Goal: Communication & Community: Answer question/provide support

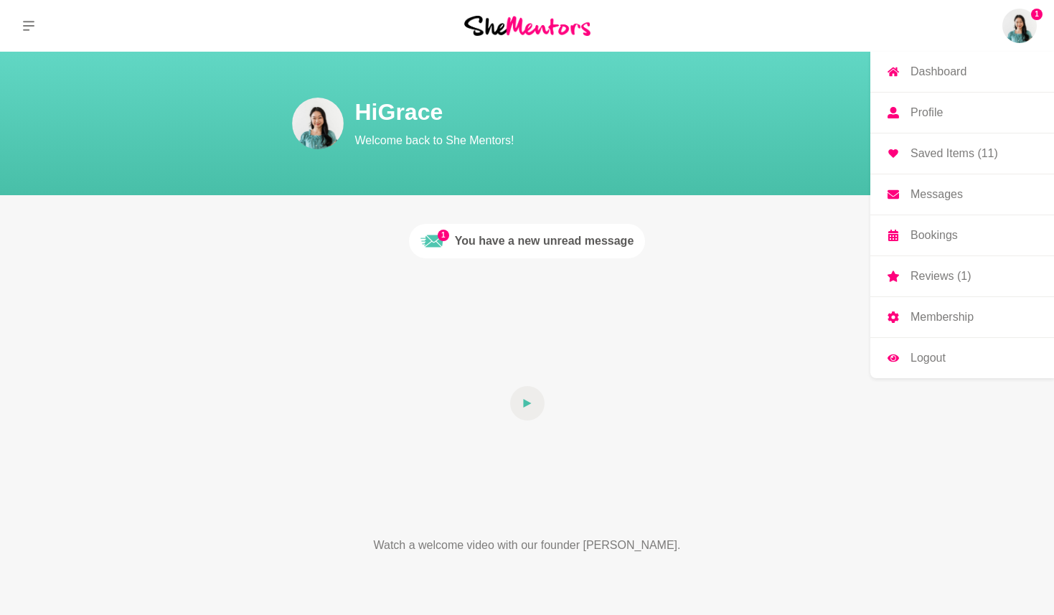
click at [937, 192] on p "Messages" at bounding box center [936, 194] width 52 height 11
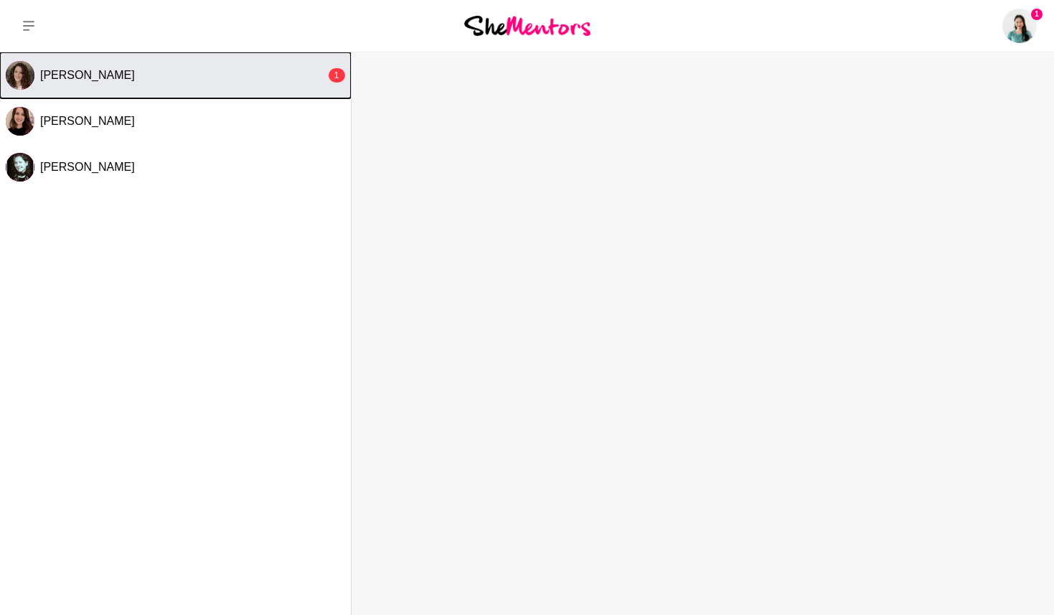
click at [210, 77] on div "[PERSON_NAME]" at bounding box center [182, 75] width 285 height 14
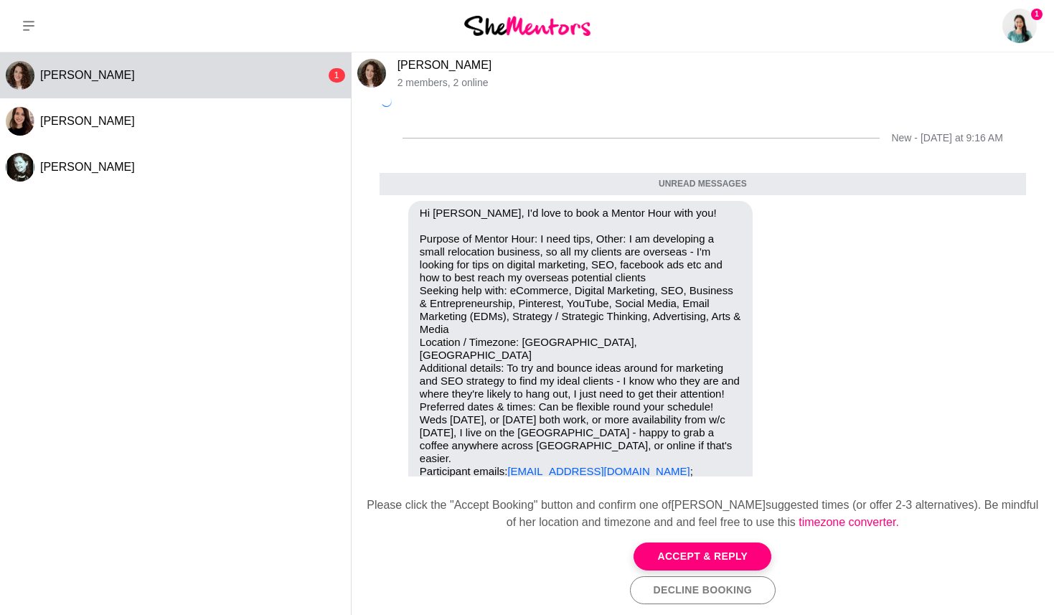
scroll to position [24, 0]
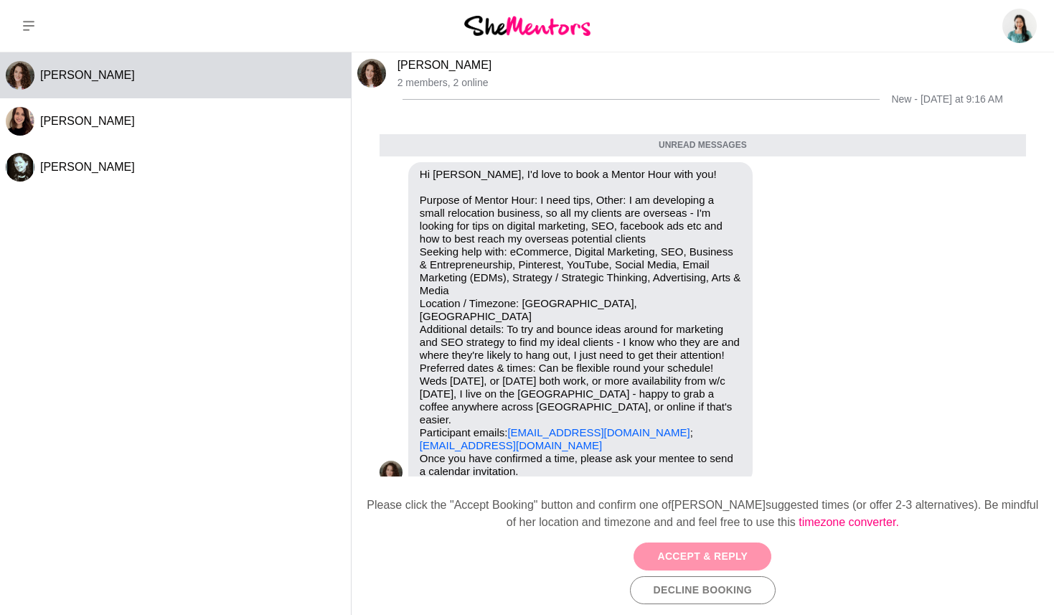
click at [719, 555] on button "Accept & Reply" at bounding box center [702, 556] width 138 height 28
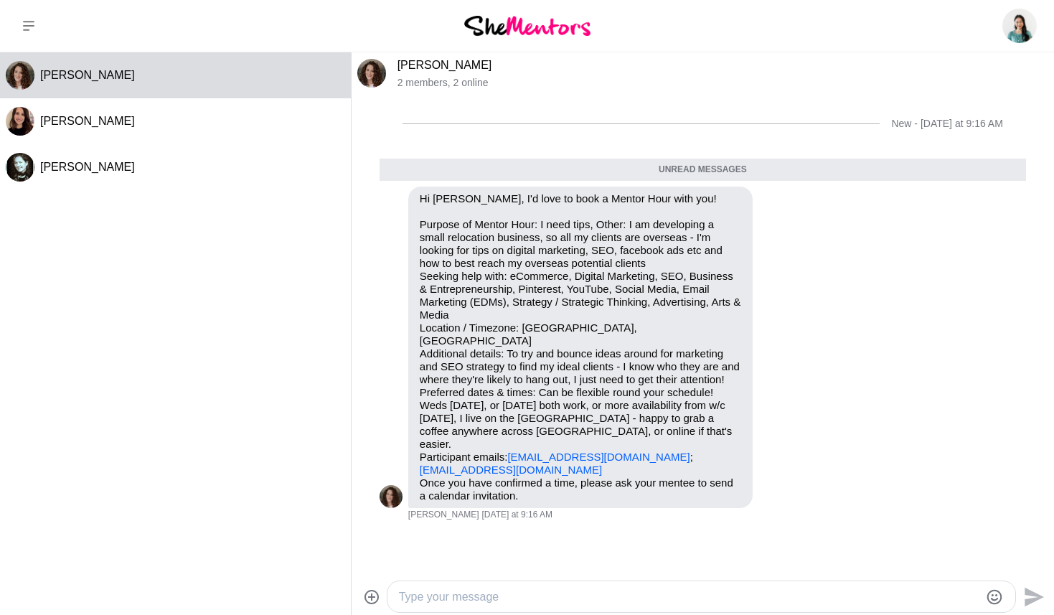
scroll to position [0, 0]
click at [587, 594] on textarea "Type your message" at bounding box center [689, 596] width 580 height 17
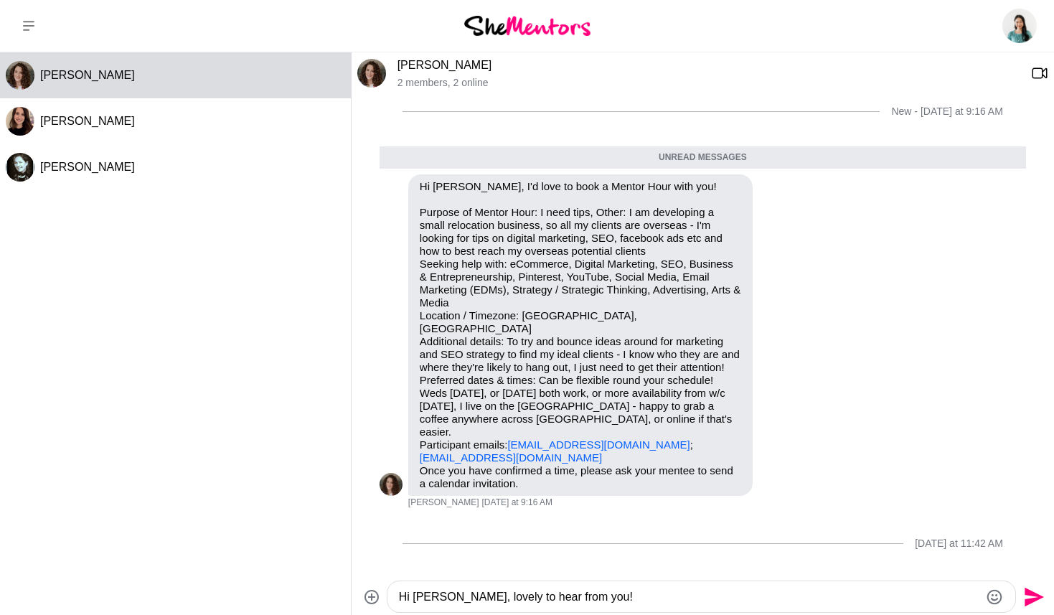
click at [586, 594] on textarea "Hi [PERSON_NAME], lovely to hear from you!" at bounding box center [689, 596] width 580 height 17
click at [601, 597] on textarea "Hi [PERSON_NAME], lovely to hear from you!" at bounding box center [689, 596] width 580 height 17
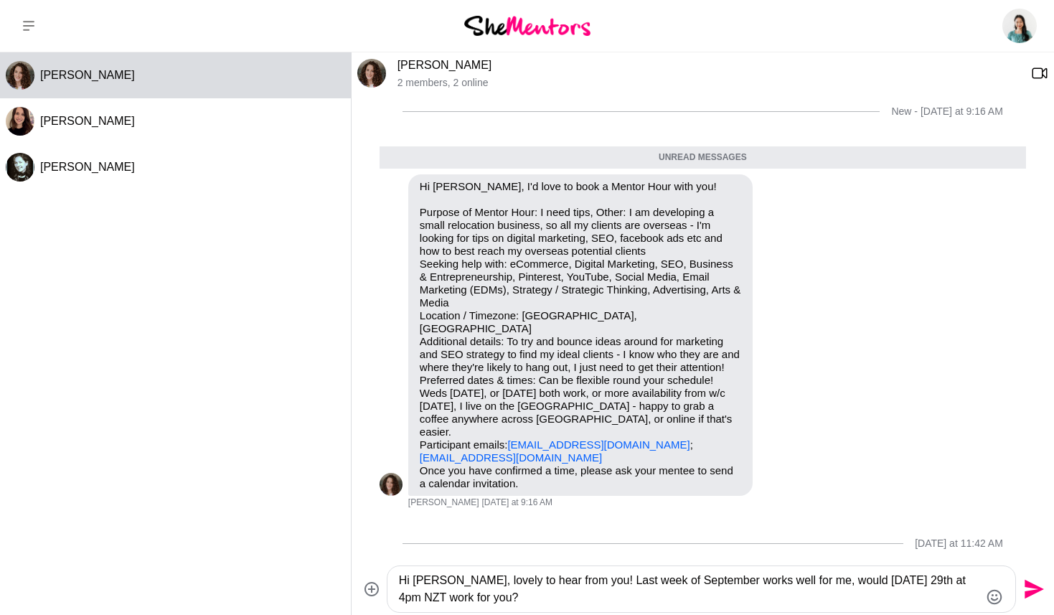
type textarea "Hi [PERSON_NAME], lovely to hear from you! Last week of September works well fo…"
click at [1038, 590] on icon "Send" at bounding box center [1033, 589] width 19 height 19
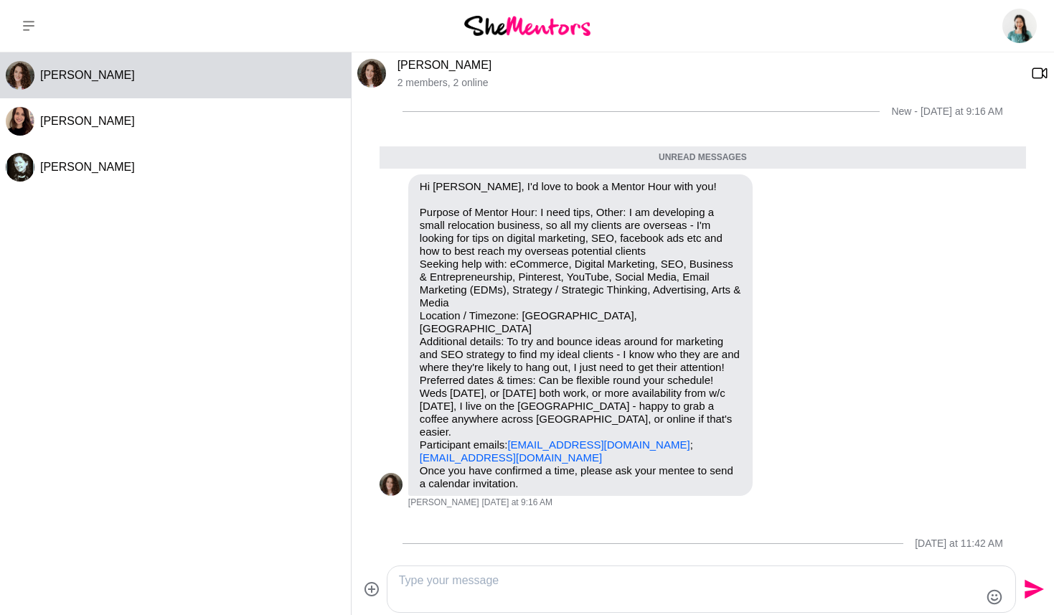
scroll to position [67, 0]
